Goal: Understand process/instructions: Learn how to perform a task or action

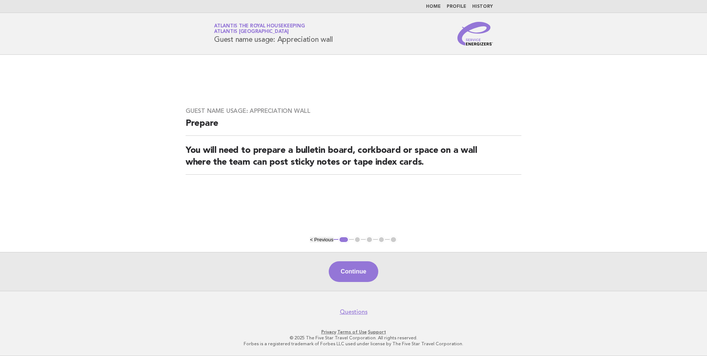
click at [435, 6] on link "Home" at bounding box center [433, 6] width 15 height 4
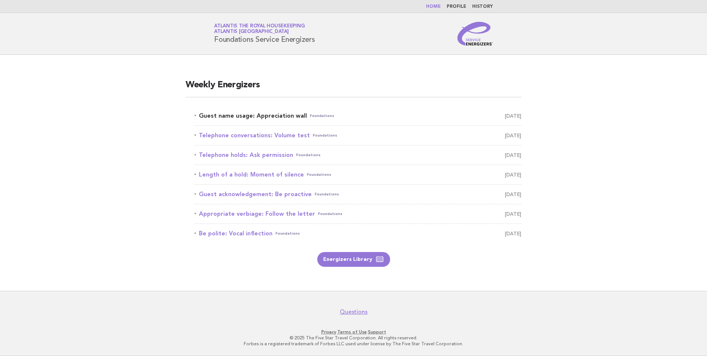
click at [271, 115] on link "Guest name usage: Appreciation wall Foundations August 18" at bounding box center [357, 116] width 327 height 10
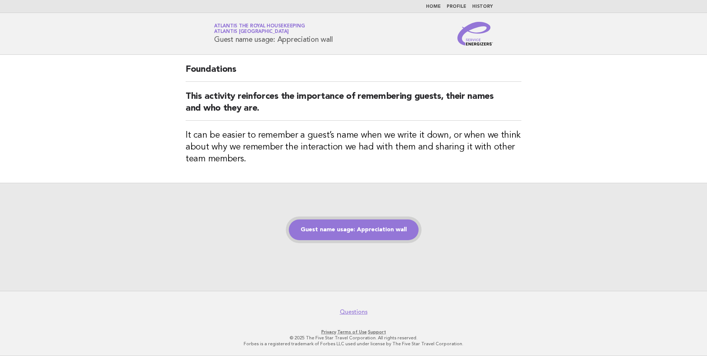
click at [374, 233] on link "Guest name usage: Appreciation wall" at bounding box center [354, 229] width 130 height 21
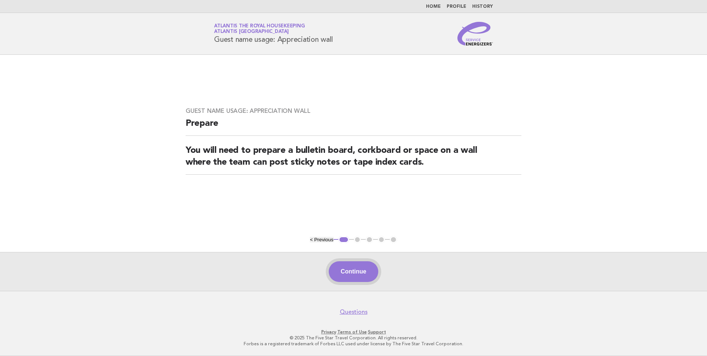
click at [362, 270] on button "Continue" at bounding box center [353, 271] width 49 height 21
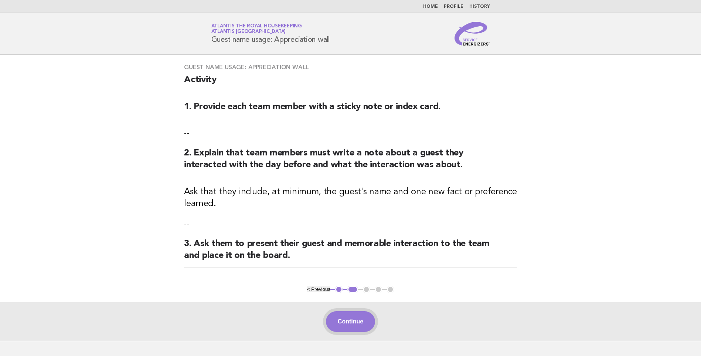
click at [343, 316] on button "Continue" at bounding box center [350, 321] width 49 height 21
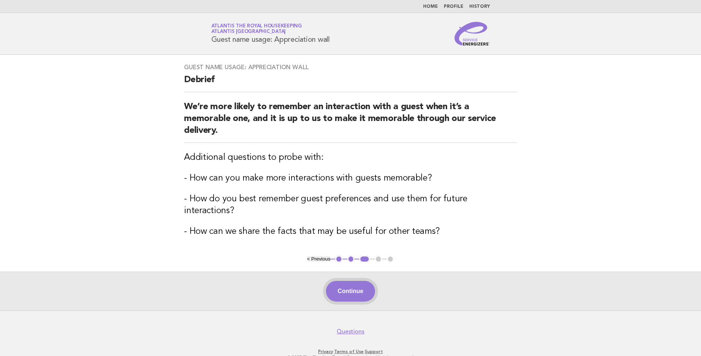
click at [353, 281] on button "Continue" at bounding box center [350, 291] width 49 height 21
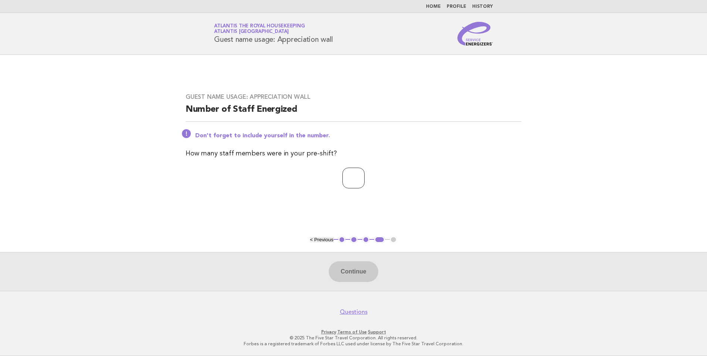
click at [342, 179] on input "number" at bounding box center [353, 177] width 22 height 21
type input "**"
click at [359, 273] on button "Continue" at bounding box center [353, 271] width 49 height 21
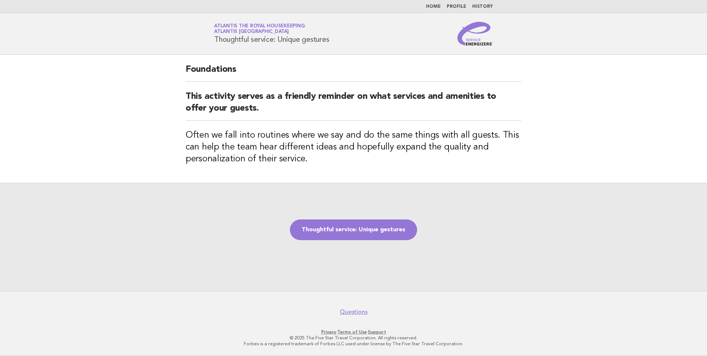
click at [434, 4] on link "Home" at bounding box center [433, 6] width 15 height 4
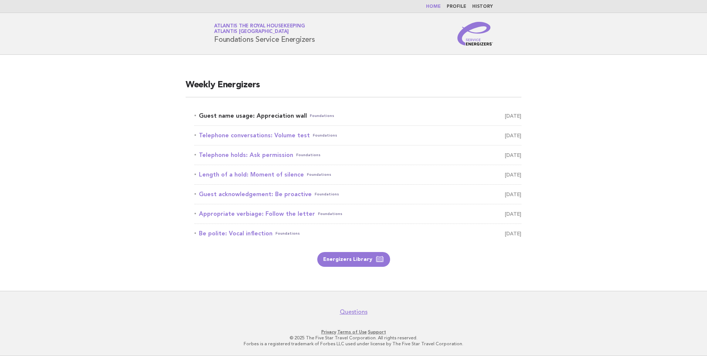
click at [286, 113] on link "Guest name usage: Appreciation wall Foundations [DATE]" at bounding box center [357, 116] width 327 height 10
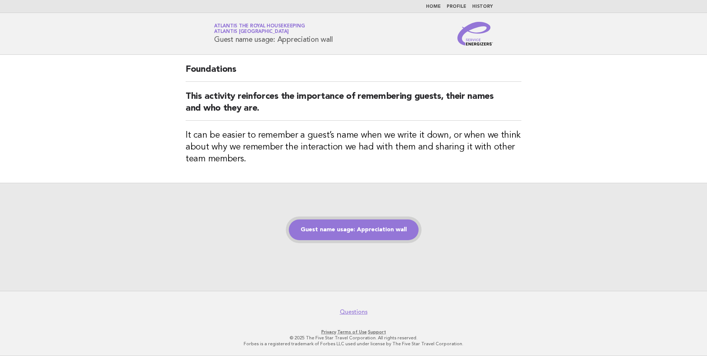
click at [369, 228] on link "Guest name usage: Appreciation wall" at bounding box center [354, 229] width 130 height 21
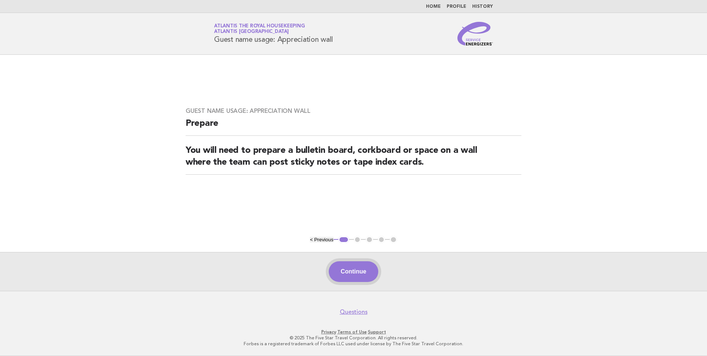
click at [358, 267] on button "Continue" at bounding box center [353, 271] width 49 height 21
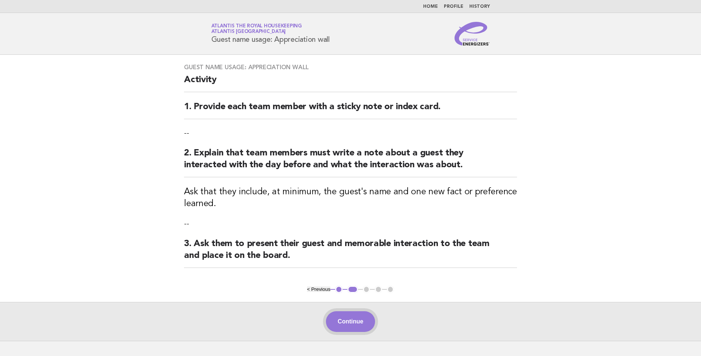
click at [356, 321] on button "Continue" at bounding box center [350, 321] width 49 height 21
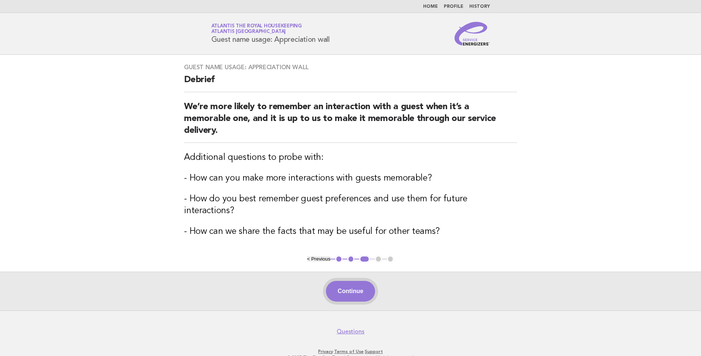
click at [349, 281] on button "Continue" at bounding box center [350, 291] width 49 height 21
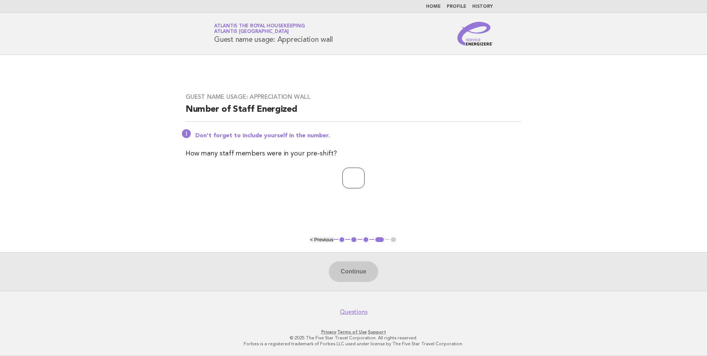
click at [349, 178] on input "number" at bounding box center [353, 177] width 22 height 21
